Goal: Transaction & Acquisition: Purchase product/service

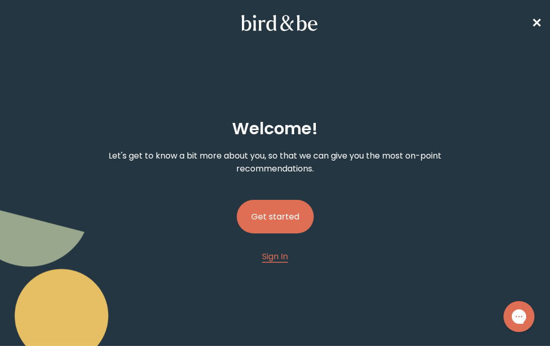
click at [283, 207] on button "Get started" at bounding box center [275, 217] width 77 height 34
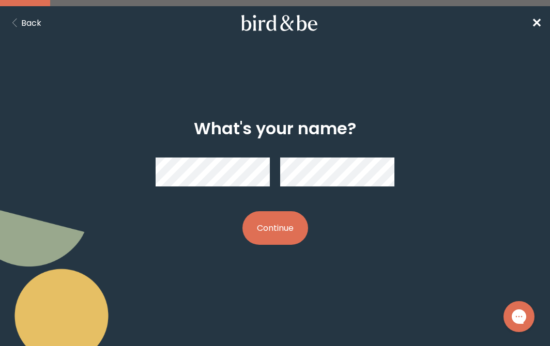
click at [269, 235] on button "Continue" at bounding box center [275, 228] width 66 height 34
click at [260, 239] on button "Continue" at bounding box center [275, 228] width 66 height 34
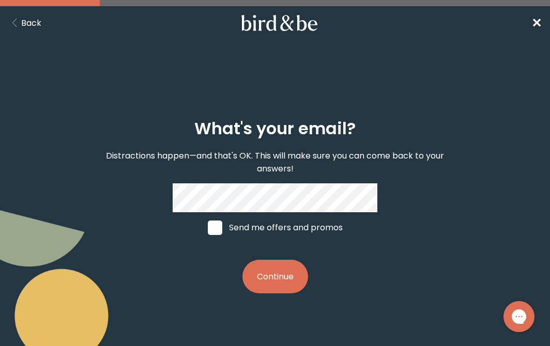
click at [276, 280] on button "Continue" at bounding box center [275, 277] width 66 height 34
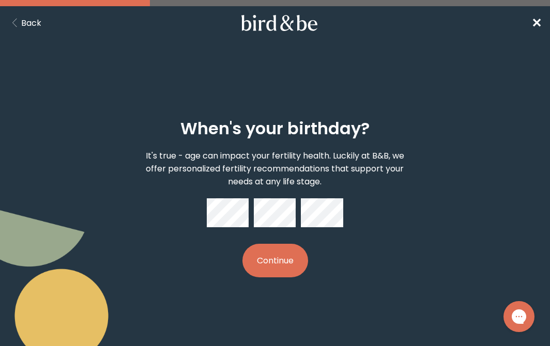
click at [267, 259] on button "Continue" at bounding box center [275, 261] width 66 height 34
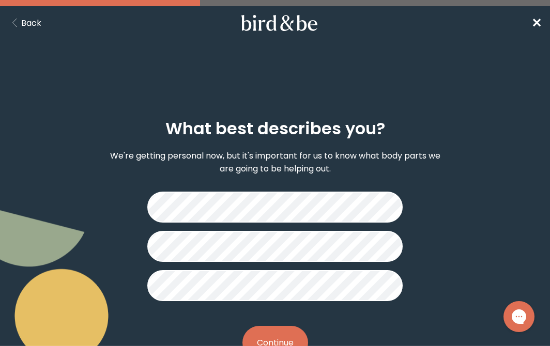
scroll to position [36, 0]
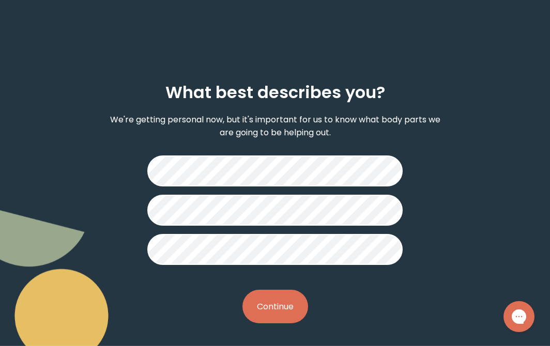
click at [267, 309] on button "Continue" at bounding box center [275, 307] width 66 height 34
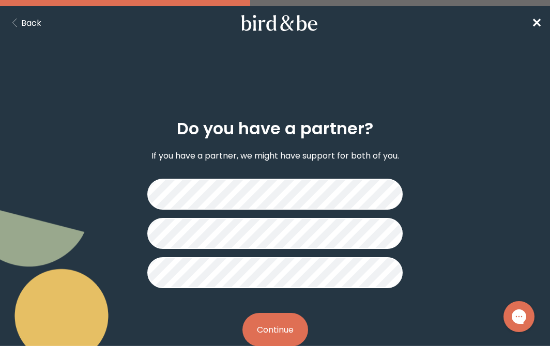
click at [277, 327] on button "Continue" at bounding box center [275, 330] width 66 height 34
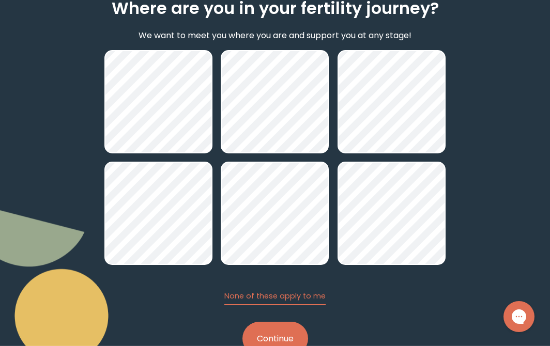
scroll to position [122, 0]
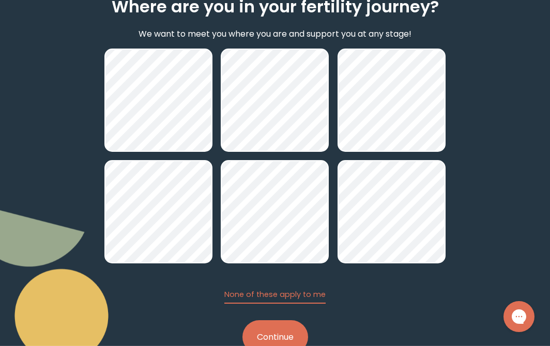
click at [285, 336] on button "Continue" at bounding box center [275, 338] width 66 height 34
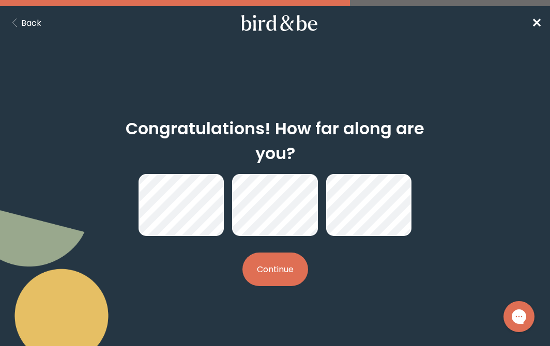
click at [266, 253] on button "Continue" at bounding box center [275, 270] width 66 height 34
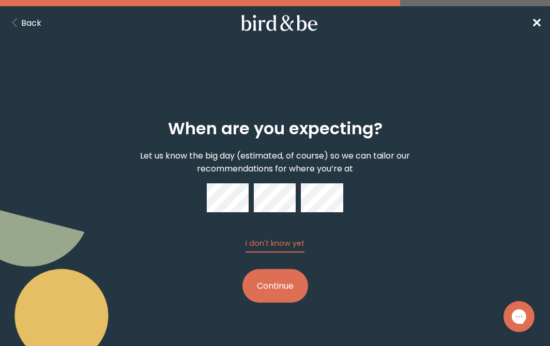
click at [293, 287] on button "Continue" at bounding box center [275, 286] width 66 height 34
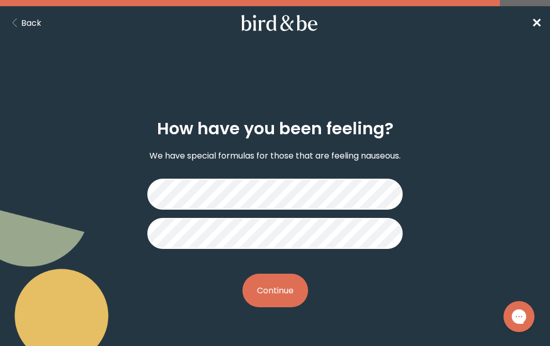
click at [278, 286] on button "Continue" at bounding box center [275, 291] width 66 height 34
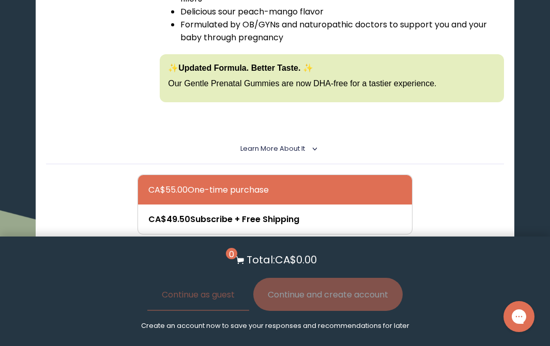
scroll to position [359, 0]
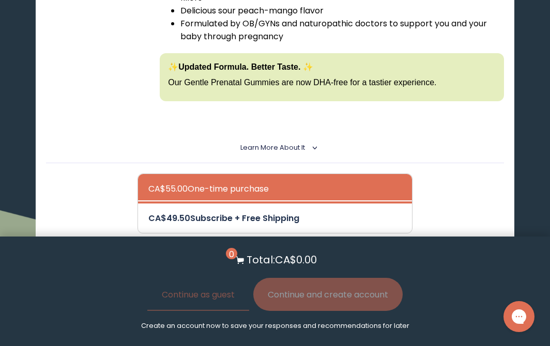
click at [264, 212] on div at bounding box center [284, 218] width 273 height 29
click at [148, 212] on input "CA$49.50 Subscribe + Free Shipping" at bounding box center [148, 211] width 1 height 1
radio input "true"
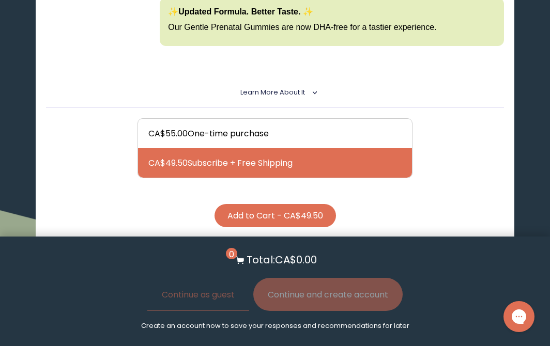
scroll to position [447, 0]
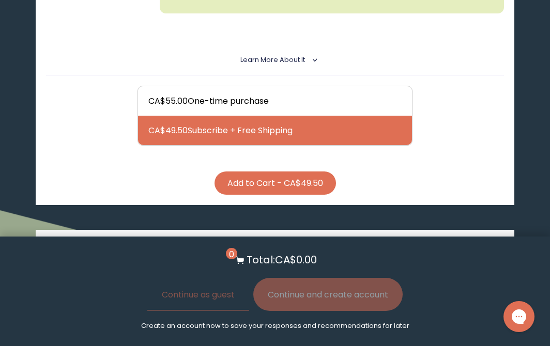
click at [284, 178] on button "Add to Cart - CA$49.50" at bounding box center [275, 183] width 121 height 23
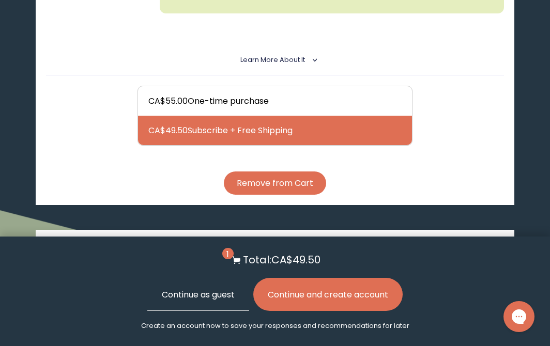
click at [195, 299] on button "Continue as guest" at bounding box center [198, 294] width 102 height 33
